Goal: Information Seeking & Learning: Learn about a topic

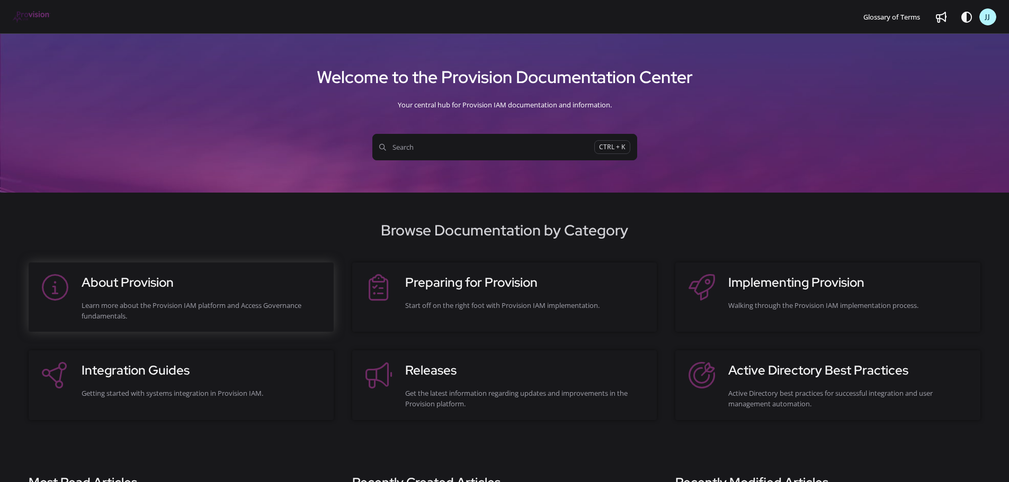
click at [203, 306] on div "Learn more about the Provision IAM platform and Access Governance fundamentals." at bounding box center [203, 310] width 242 height 21
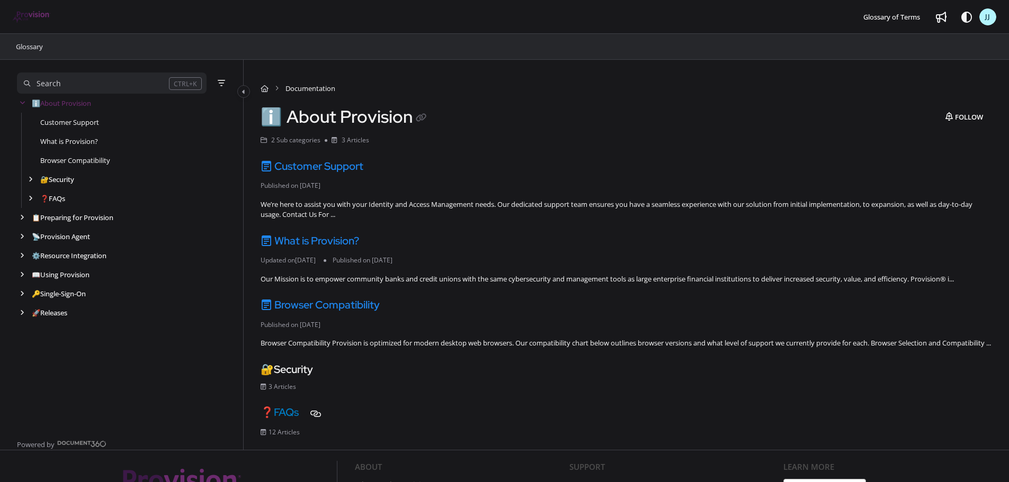
click at [293, 419] on link "❓ FAQs" at bounding box center [280, 413] width 38 height 14
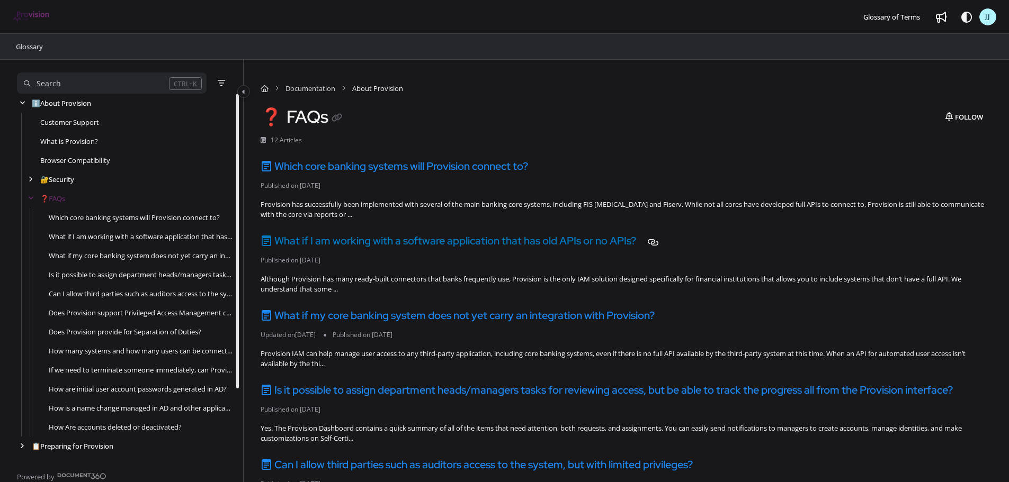
click at [364, 242] on link "What if I am working with a software application that has old APIs or no APIs?" at bounding box center [448, 241] width 375 height 14
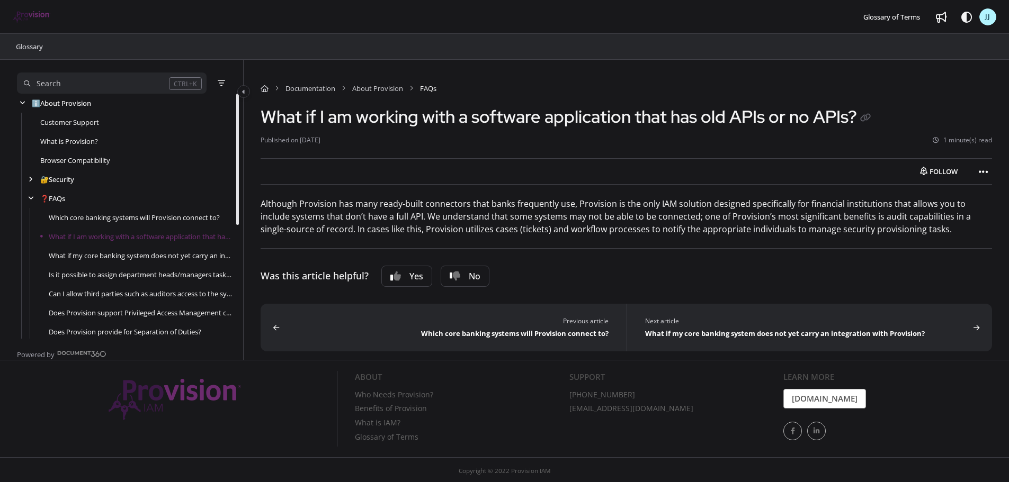
scroll to position [38, 0]
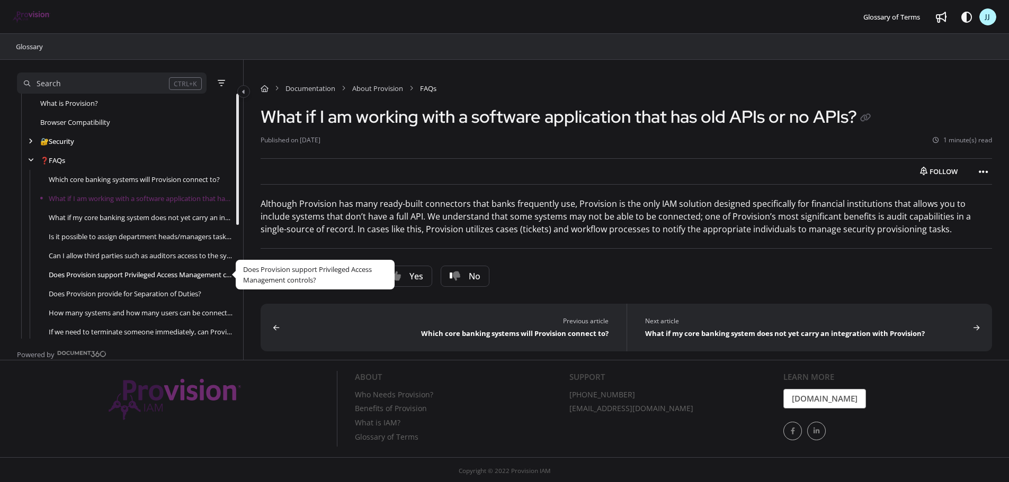
click at [111, 273] on link "Does Provision support Privileged Access Management controls?" at bounding box center [141, 275] width 184 height 11
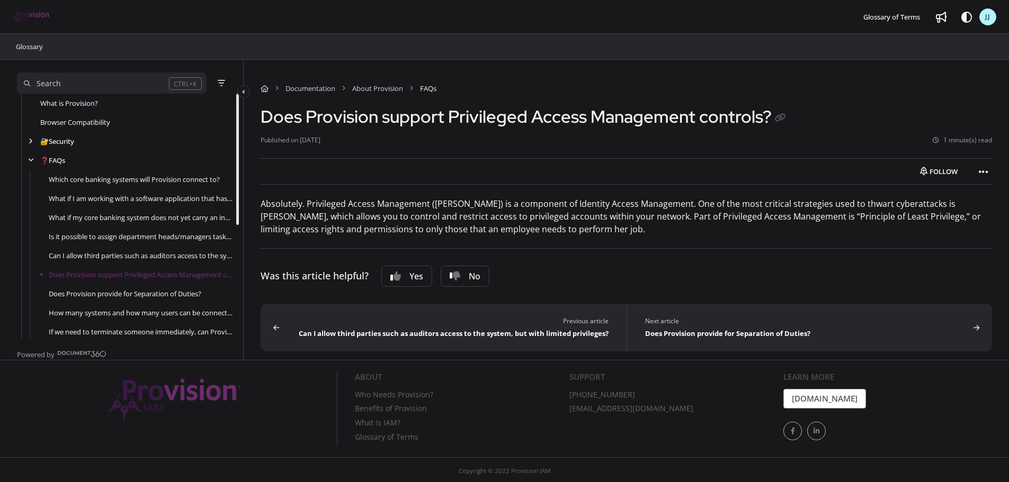
scroll to position [114, 0]
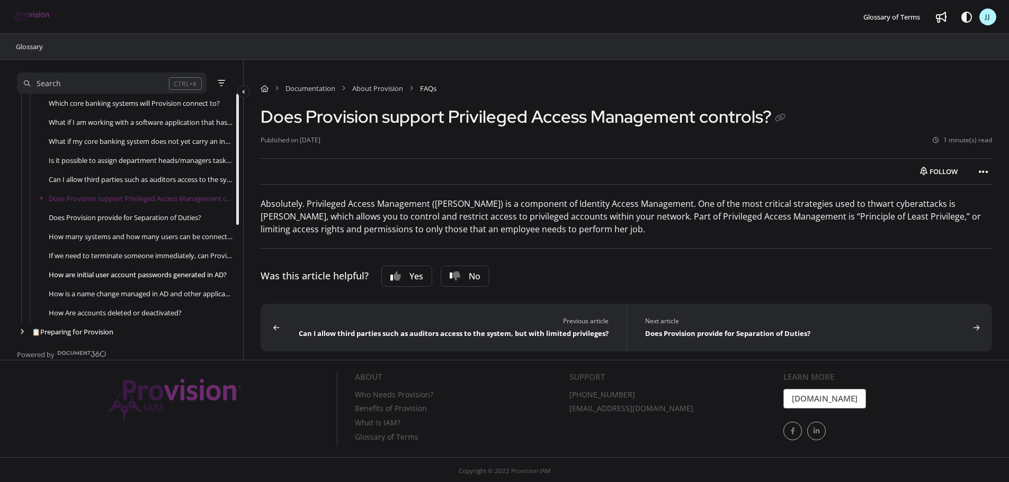
click at [162, 271] on link "How are initial user account passwords generated in AD?" at bounding box center [138, 275] width 178 height 11
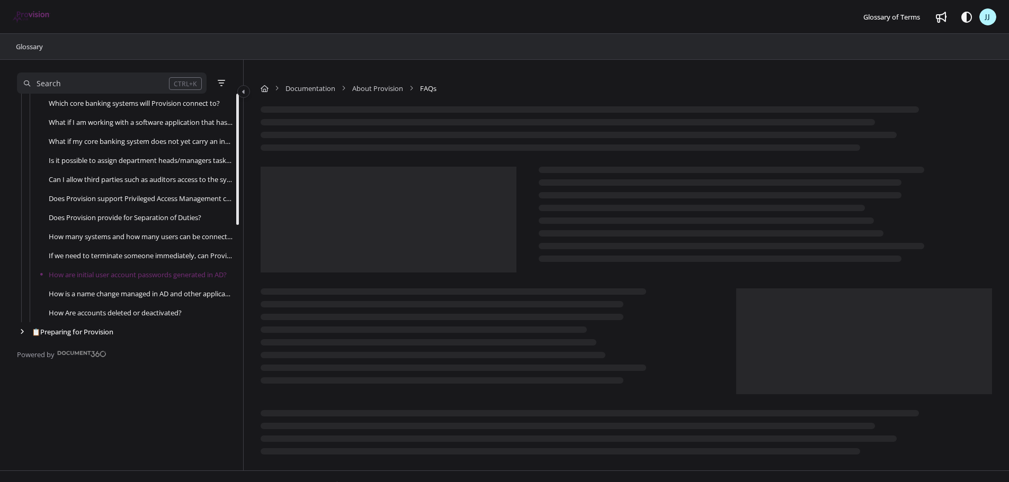
scroll to position [134, 0]
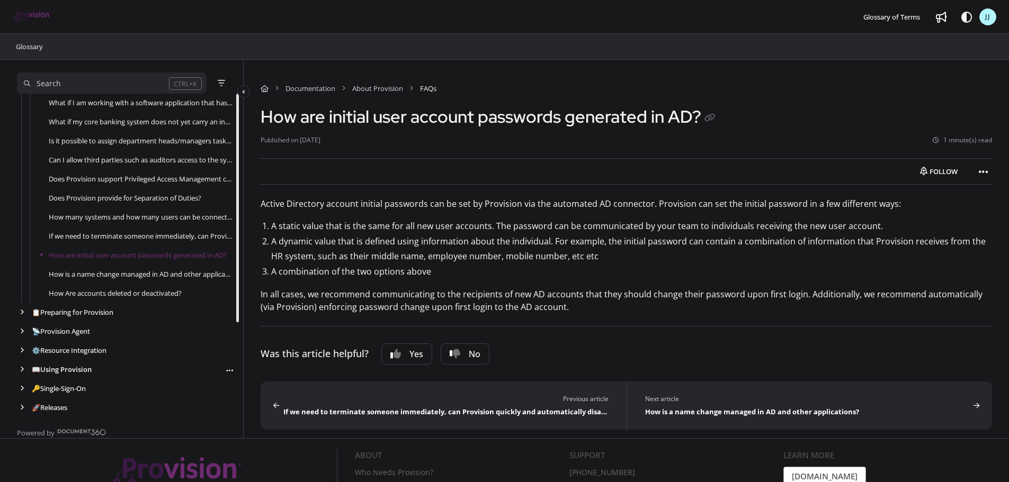
click at [68, 366] on link "📖 Using Provision" at bounding box center [62, 369] width 60 height 11
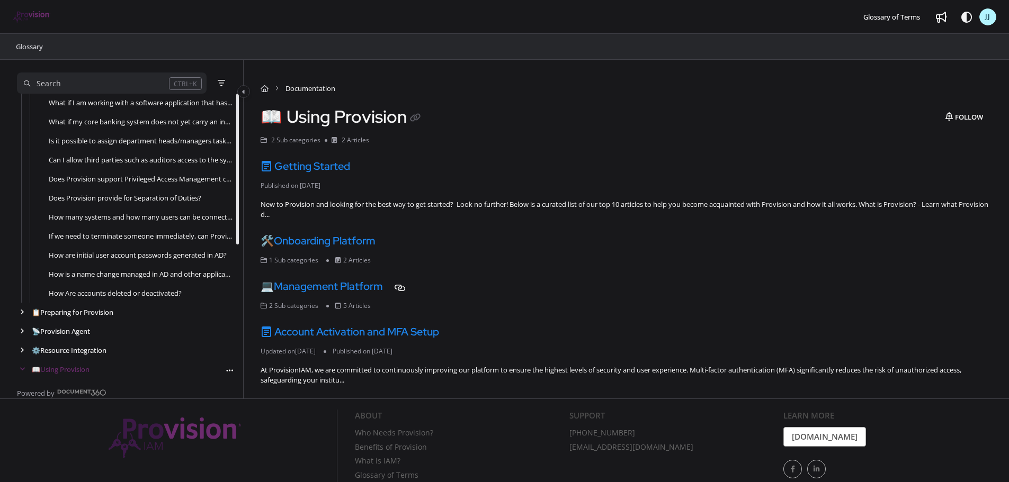
scroll to position [39, 0]
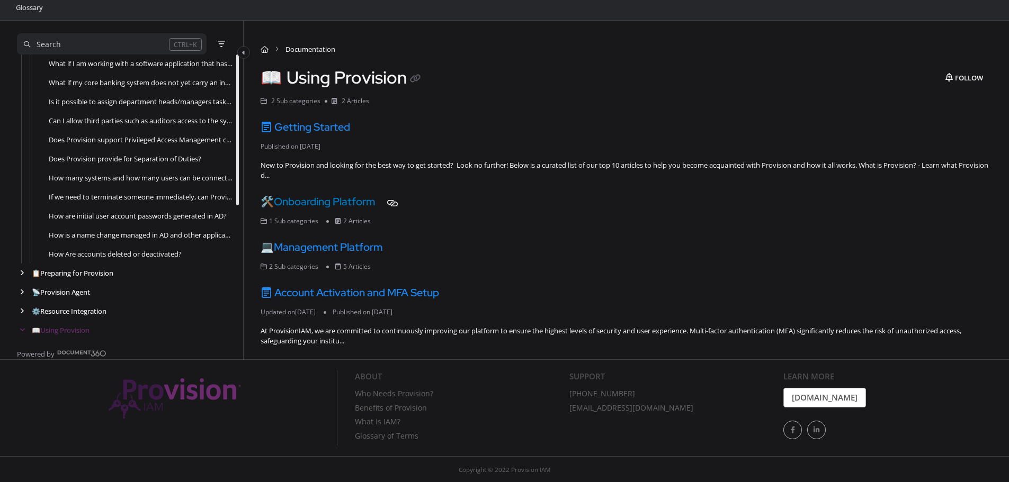
click at [307, 196] on link "🛠️ Onboarding Platform" at bounding box center [318, 202] width 115 height 14
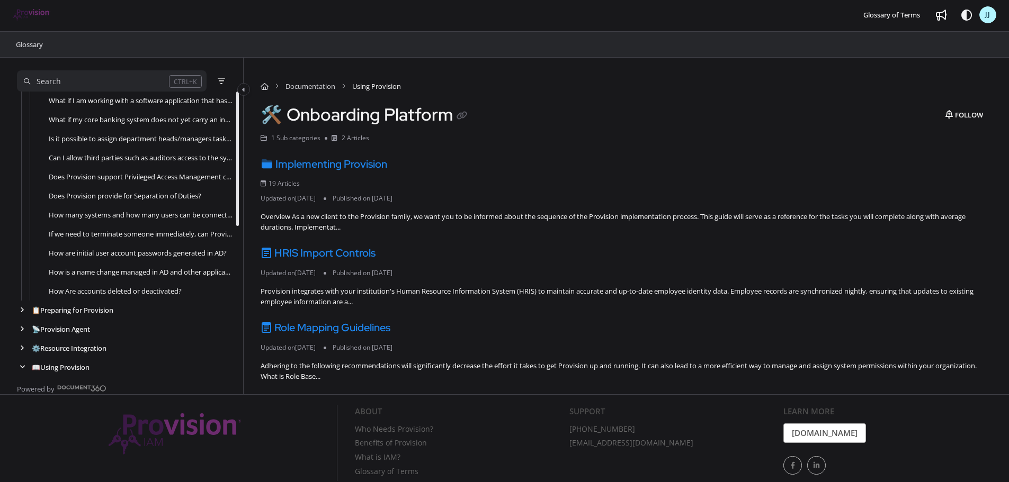
scroll to position [309, 0]
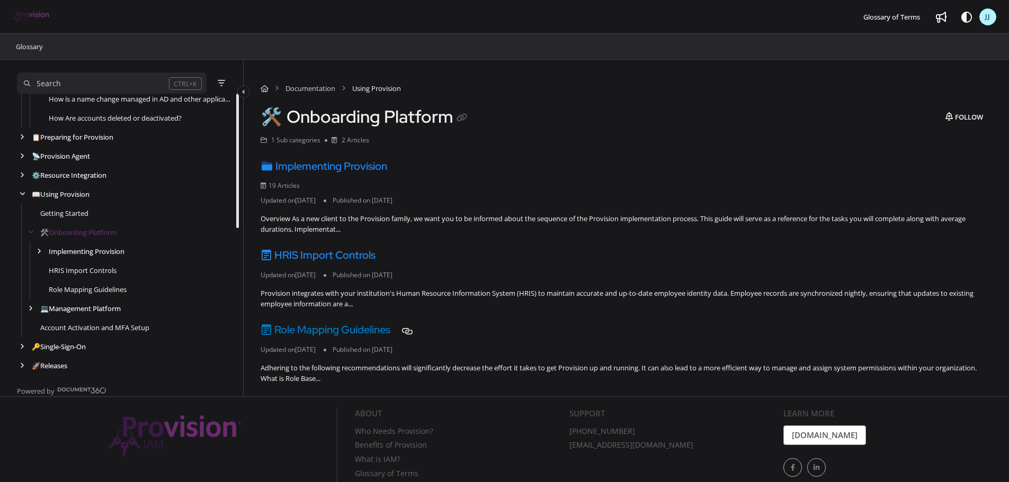
click at [343, 328] on link "Role Mapping Guidelines" at bounding box center [326, 330] width 130 height 14
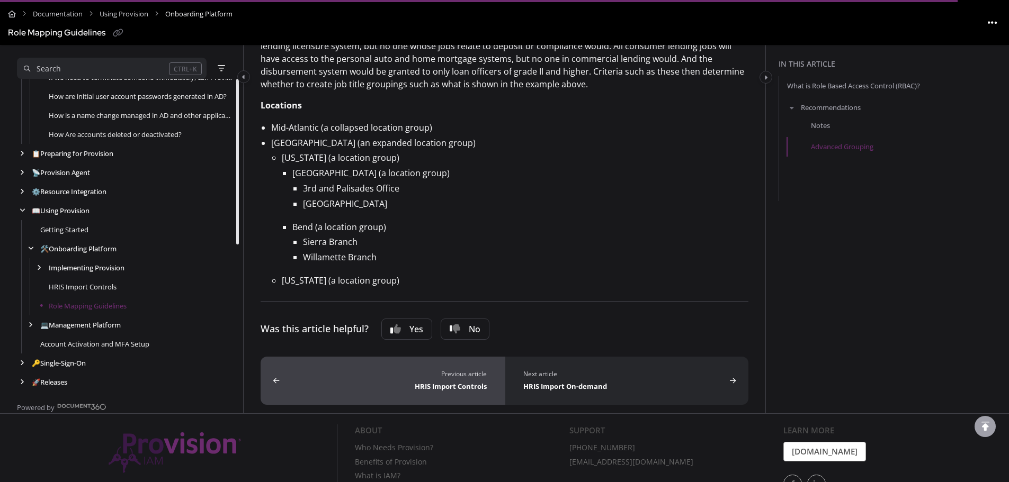
scroll to position [278, 0]
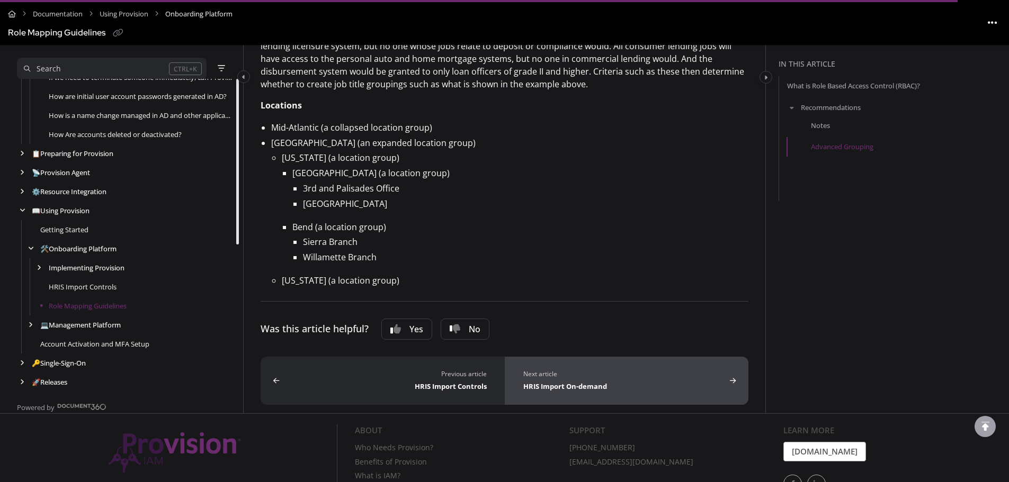
click at [578, 373] on div "Next article" at bounding box center [624, 375] width 203 height 10
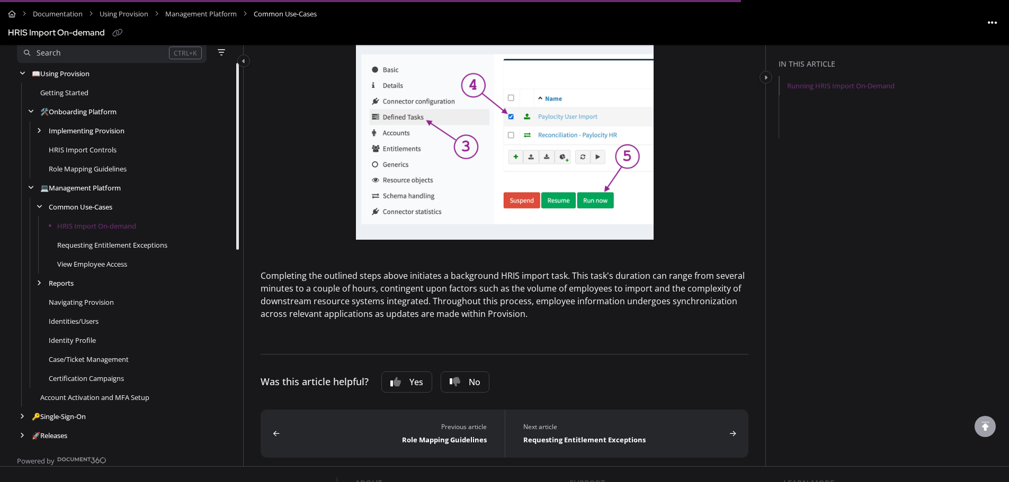
scroll to position [414, 0]
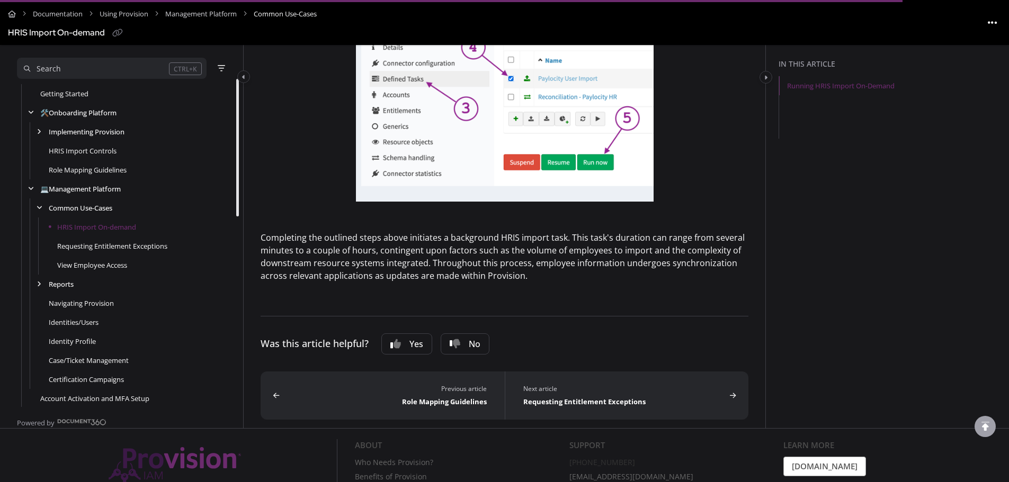
click at [645, 398] on div "Requesting Entitlement Exceptions" at bounding box center [624, 401] width 203 height 13
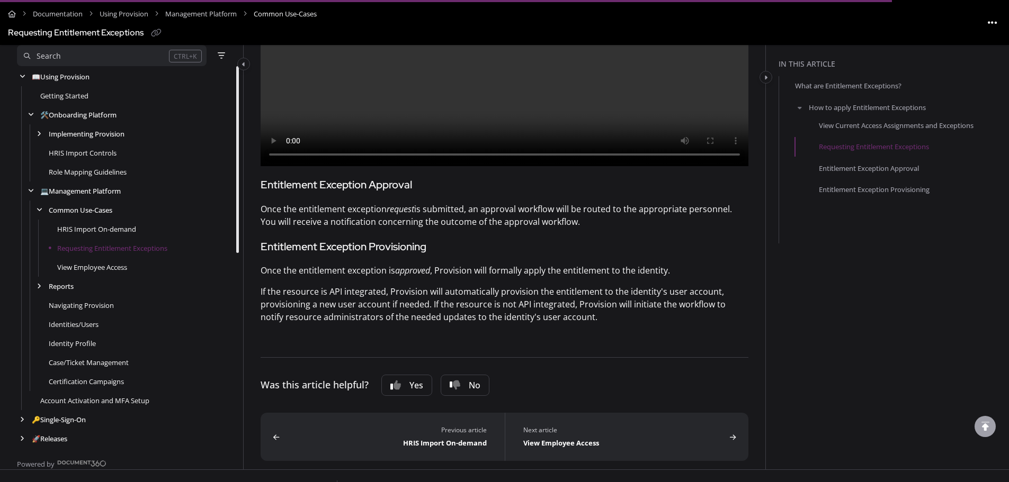
scroll to position [1403, 0]
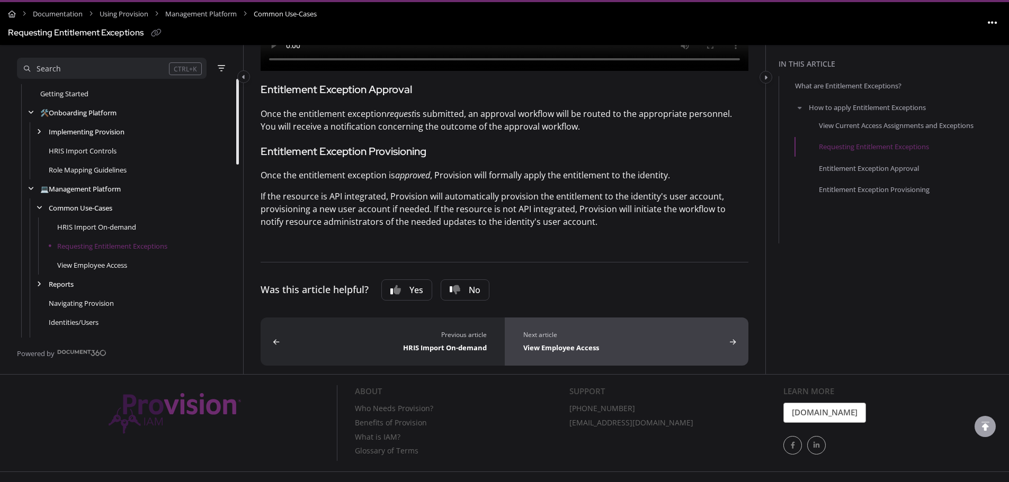
click at [627, 341] on div "View Employee Access" at bounding box center [624, 347] width 203 height 13
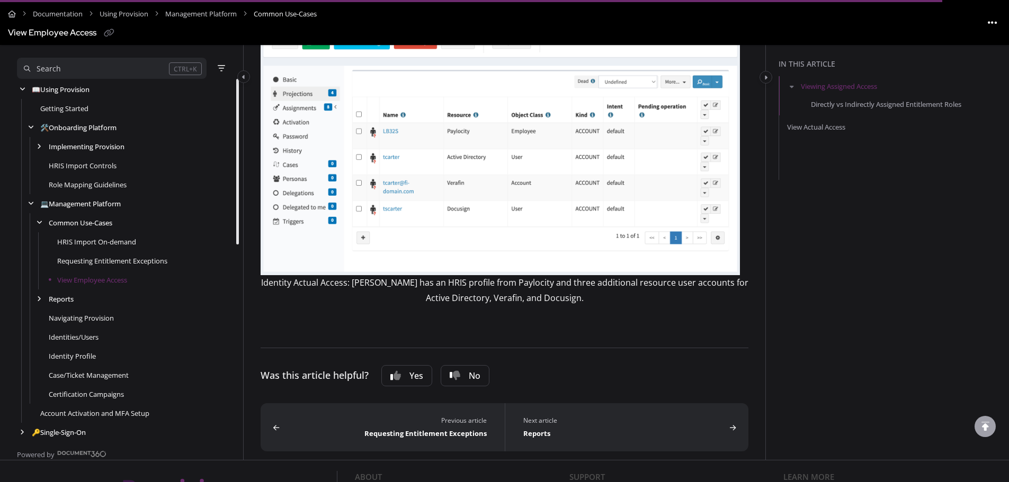
scroll to position [414, 0]
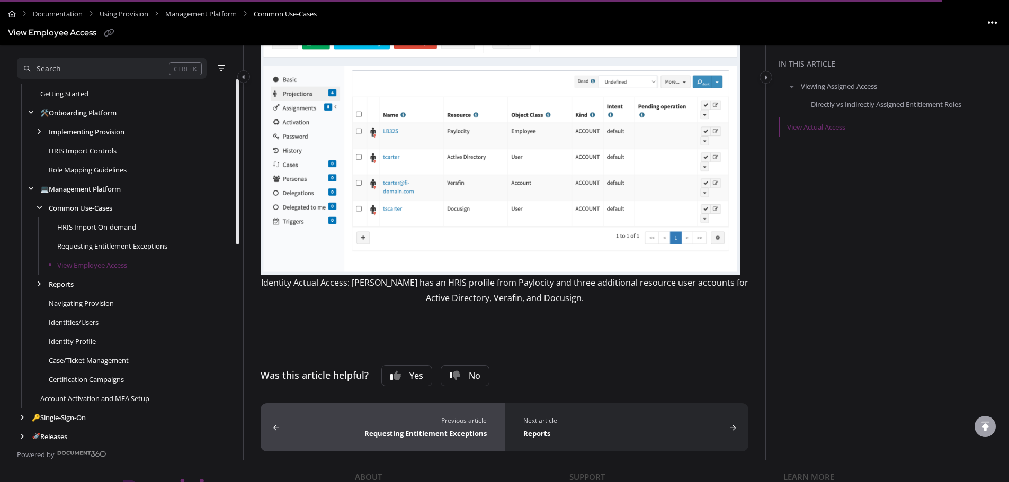
click at [450, 436] on div "Requesting Entitlement Exceptions" at bounding box center [384, 432] width 203 height 13
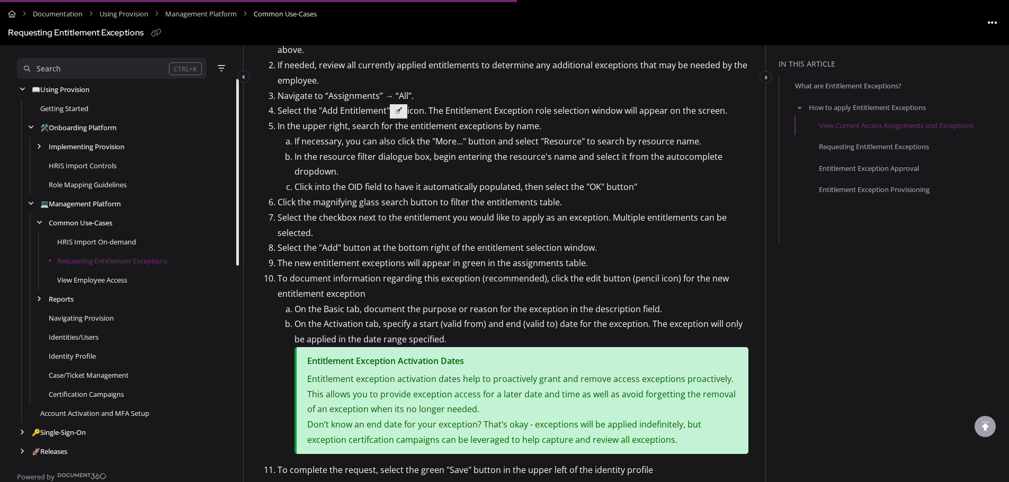
scroll to position [741, 0]
